Goal: Task Accomplishment & Management: Use online tool/utility

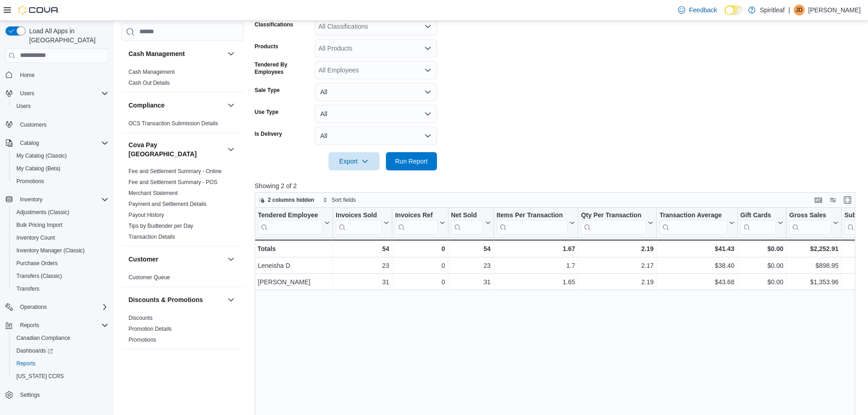
scroll to position [630, 0]
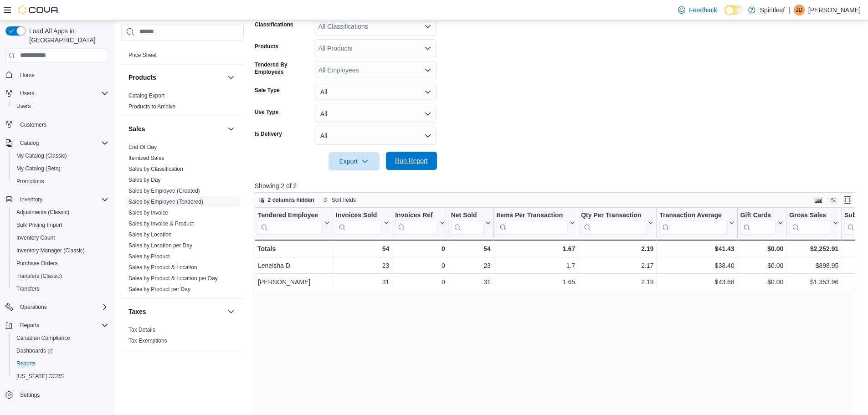
click at [405, 163] on span "Run Report" at bounding box center [411, 160] width 33 height 9
click at [412, 164] on span "Run Report" at bounding box center [411, 160] width 33 height 9
click at [420, 161] on span "Run Report" at bounding box center [411, 160] width 33 height 9
click at [415, 159] on span "Run Report" at bounding box center [411, 160] width 33 height 9
click at [426, 154] on span "Run Report" at bounding box center [411, 161] width 40 height 18
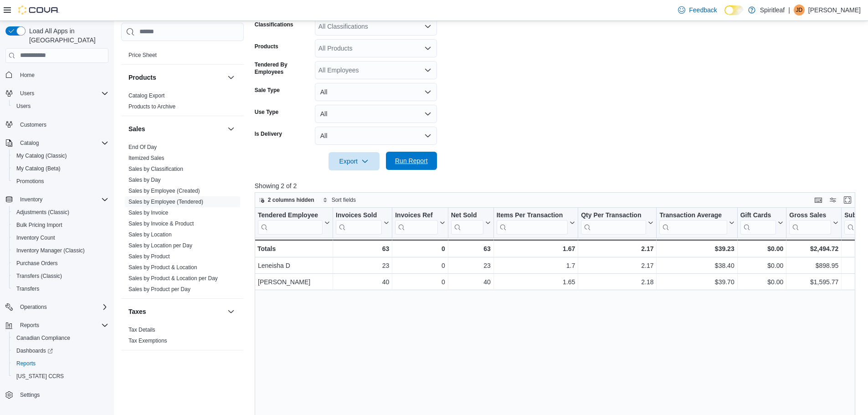
click at [411, 159] on span "Run Report" at bounding box center [411, 160] width 33 height 9
click at [400, 161] on span "Run Report" at bounding box center [411, 160] width 33 height 9
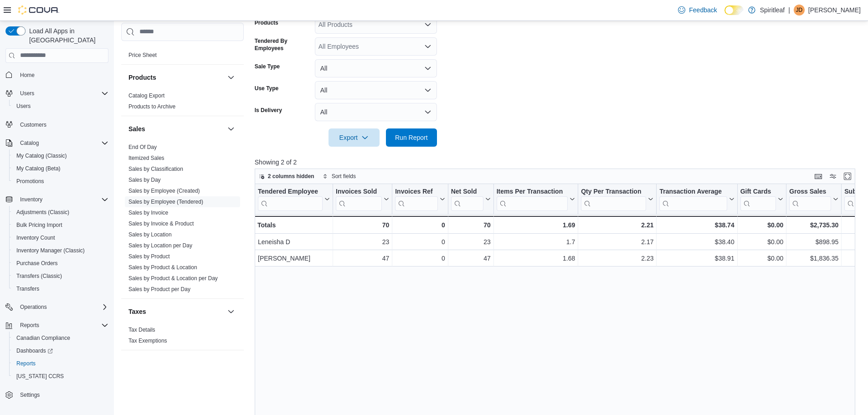
scroll to position [215, 0]
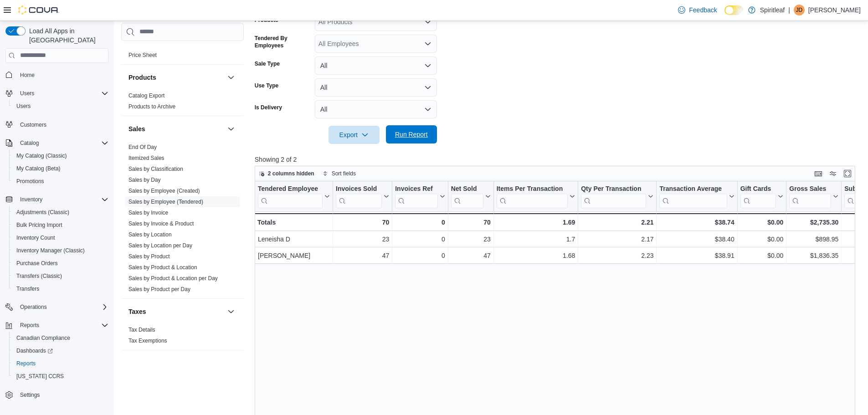
click at [411, 139] on span "Run Report" at bounding box center [411, 134] width 33 height 9
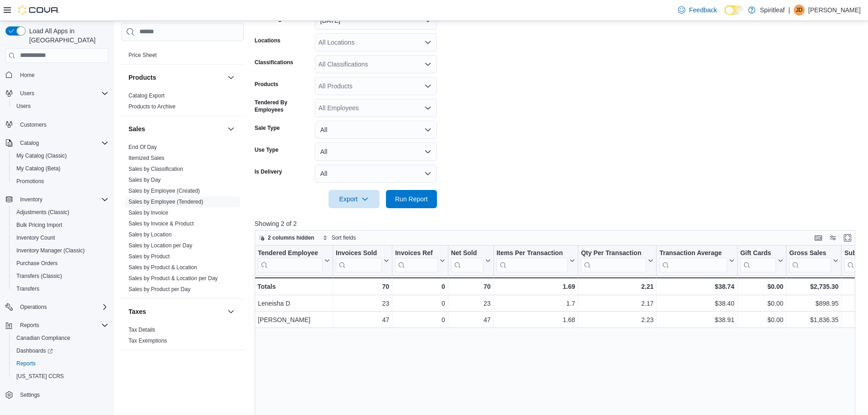
scroll to position [150, 0]
click at [409, 197] on span "Run Report" at bounding box center [411, 199] width 33 height 9
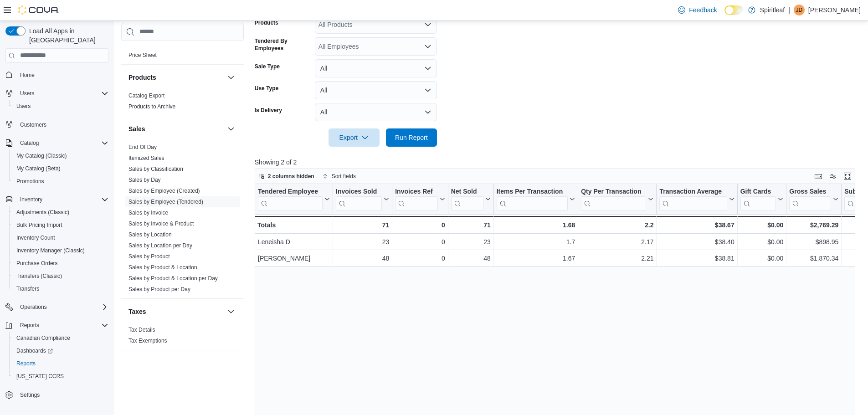
scroll to position [216, 0]
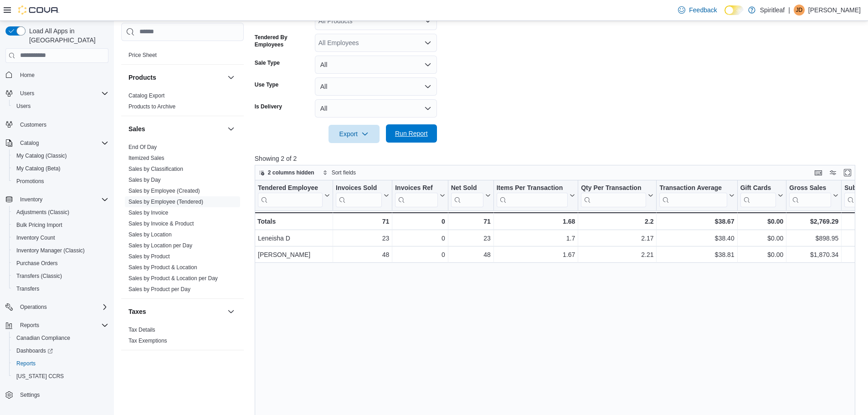
click at [416, 134] on span "Run Report" at bounding box center [411, 133] width 33 height 9
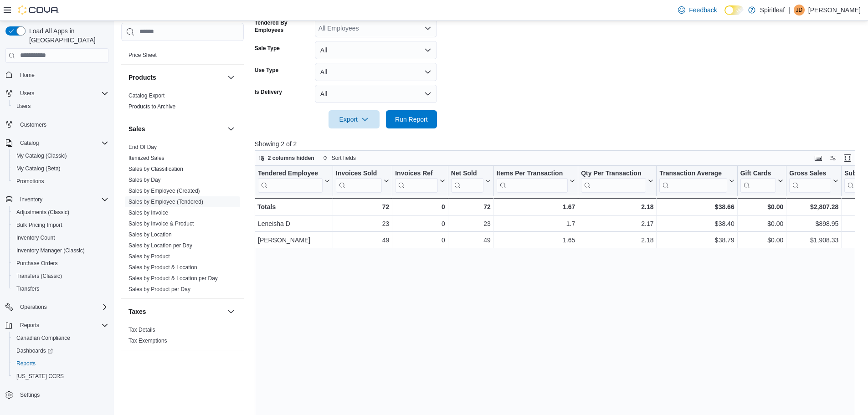
scroll to position [221, 0]
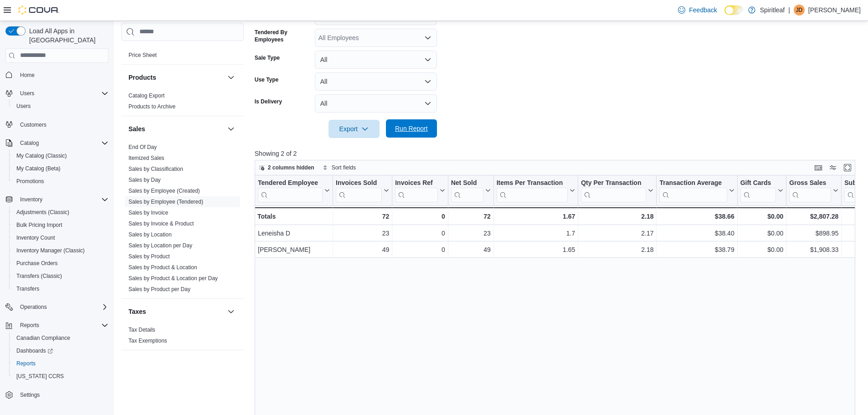
click at [417, 128] on span "Run Report" at bounding box center [411, 128] width 33 height 9
click at [419, 131] on span "Run Report" at bounding box center [411, 128] width 33 height 9
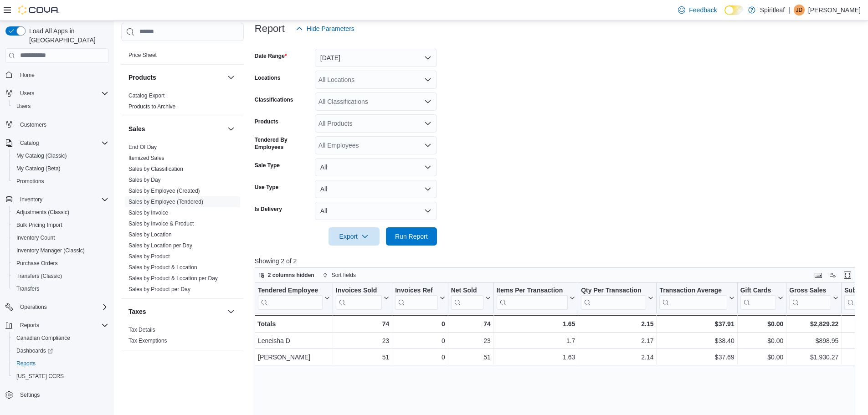
scroll to position [137, 0]
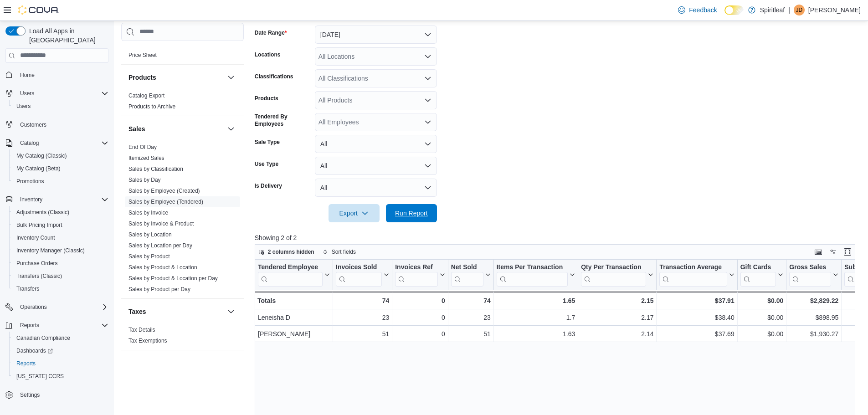
drag, startPoint x: 406, startPoint y: 213, endPoint x: 470, endPoint y: 232, distance: 66.8
click at [407, 213] on span "Run Report" at bounding box center [411, 213] width 33 height 9
